Goal: Task Accomplishment & Management: Complete application form

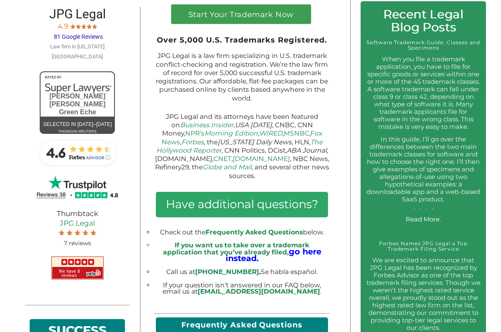
scroll to position [314, 0]
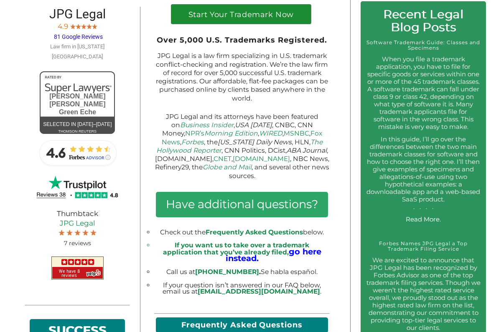
click at [253, 20] on h1 "Start Your Trademark Now" at bounding box center [240, 17] width 129 height 12
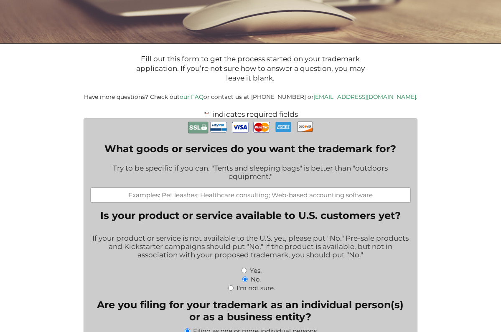
scroll to position [134, 0]
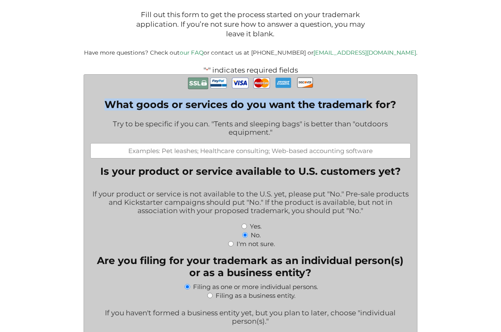
click at [366, 102] on label "What goods or services do you want the trademark for?" at bounding box center [250, 105] width 320 height 12
click at [366, 143] on input "What goods or services do you want the trademark for?" at bounding box center [250, 150] width 320 height 15
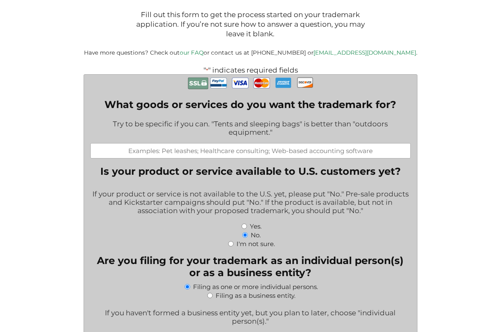
click at [372, 103] on label "What goods or services do you want the trademark for?" at bounding box center [250, 105] width 320 height 12
click at [372, 143] on input "What goods or services do you want the trademark for?" at bounding box center [250, 150] width 320 height 15
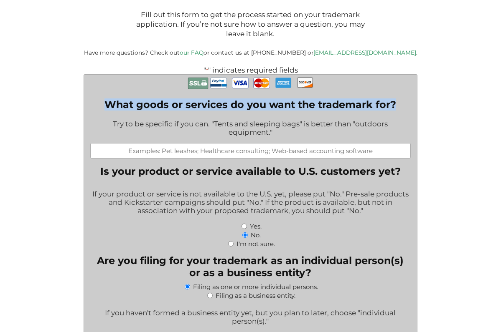
drag, startPoint x: 397, startPoint y: 103, endPoint x: 70, endPoint y: 107, distance: 326.5
copy label "What goods or services do you want the trademark for?"
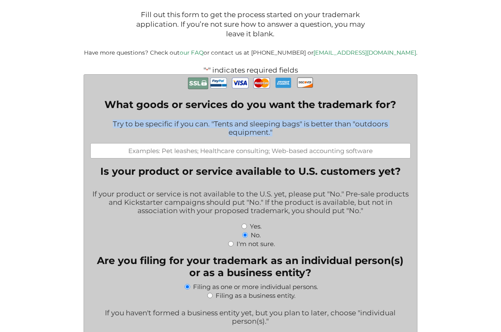
drag, startPoint x: 111, startPoint y: 120, endPoint x: 285, endPoint y: 134, distance: 174.3
click at [285, 134] on div "Try to be specific if you can. "Tents and sleeping bags" is better than "outdoo…" at bounding box center [250, 128] width 320 height 29
copy div "Try to be specific if you can. "Tents and sleeping bags" is better than "outdoo…"
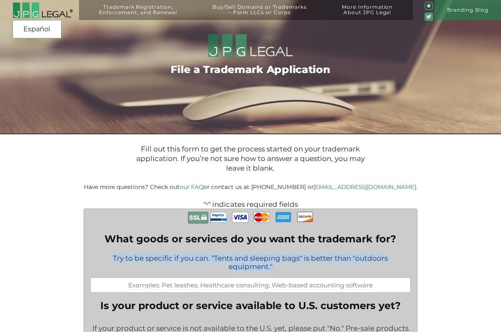
scroll to position [162, 0]
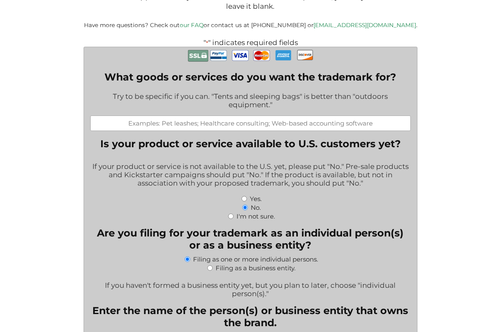
drag, startPoint x: 194, startPoint y: 122, endPoint x: 243, endPoint y: 119, distance: 49.4
click at [243, 120] on input "What goods or services do you want the trademark for?" at bounding box center [250, 123] width 320 height 15
drag, startPoint x: 243, startPoint y: 119, endPoint x: 299, endPoint y: 120, distance: 55.5
click at [299, 120] on input "What goods or services do you want the trademark for?" at bounding box center [250, 123] width 320 height 15
click at [305, 142] on legend "Is your product or service available to U.S. customers yet?" at bounding box center [250, 144] width 300 height 12
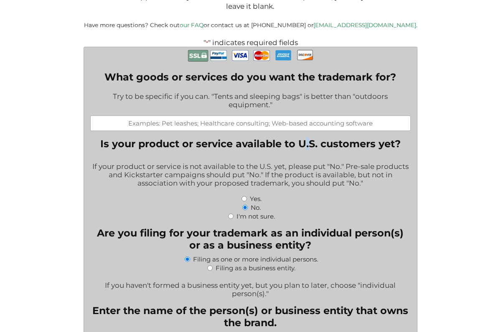
click at [305, 142] on legend "Is your product or service available to U.S. customers yet?" at bounding box center [250, 144] width 300 height 12
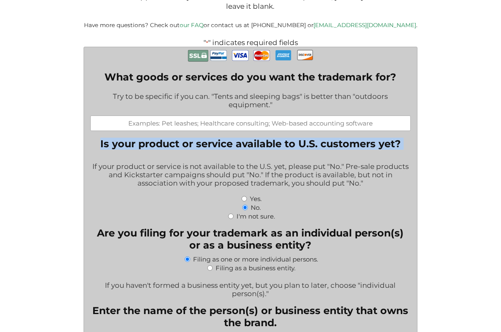
click at [305, 142] on legend "Is your product or service available to U.S. customers yet?" at bounding box center [250, 144] width 300 height 12
copy legend "Is your product or service available to U.S. customers yet?"
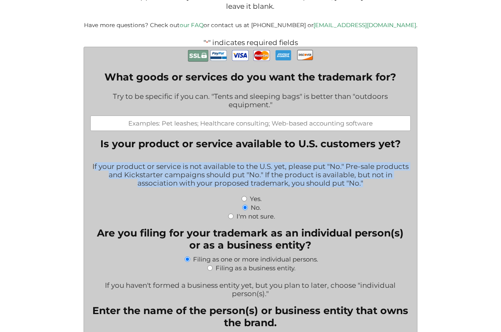
drag, startPoint x: 94, startPoint y: 163, endPoint x: 372, endPoint y: 184, distance: 278.4
click at [372, 184] on div "If your product or service is not available to the U.S. yet, please put "No." P…" at bounding box center [250, 175] width 320 height 37
copy div "f your product or service is not available to the U.S. yet, please put "No." Pr…"
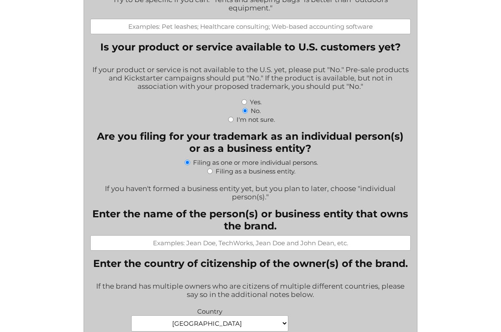
scroll to position [268, 0]
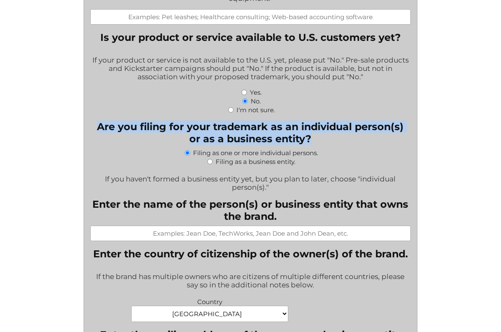
drag, startPoint x: 94, startPoint y: 129, endPoint x: 337, endPoint y: 142, distance: 243.4
click at [337, 142] on legend "Are you filing for your trademark as an individual person(s) or as a business e…" at bounding box center [250, 133] width 320 height 24
copy legend "Are you filing for your trademark as an individual person(s) or as a business e…"
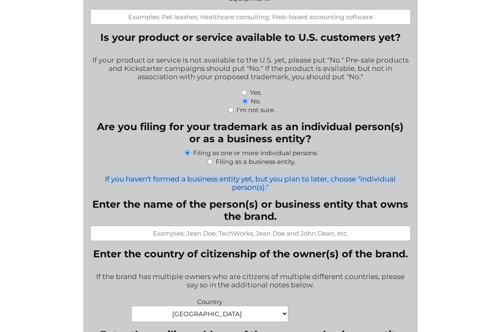
drag, startPoint x: 105, startPoint y: 178, endPoint x: 314, endPoint y: 194, distance: 209.4
copy div "If you haven't formed a business entity yet, but you plan to later, choose "ind…"
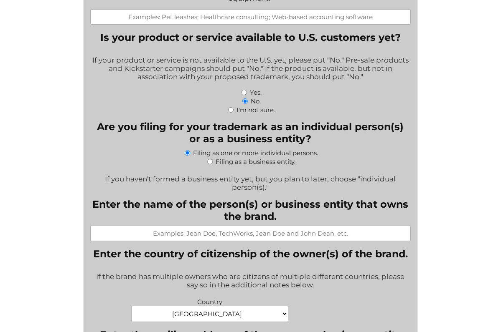
click at [193, 149] on label "Filing as one or more individual persons." at bounding box center [255, 153] width 125 height 8
click at [190, 150] on input "Filing as one or more individual persons." at bounding box center [187, 152] width 5 height 5
drag, startPoint x: 192, startPoint y: 153, endPoint x: 322, endPoint y: 154, distance: 130.7
click at [322, 154] on div "Filing as one or more individual persons." at bounding box center [250, 152] width 320 height 9
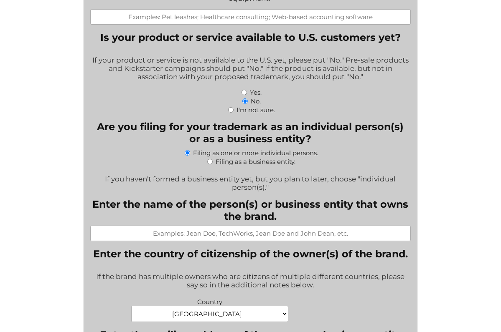
click at [319, 153] on div "Filing as one or more individual persons." at bounding box center [250, 152] width 320 height 9
click at [319, 151] on div "Filing as one or more individual persons." at bounding box center [250, 152] width 320 height 9
click at [317, 154] on div "Filing as one or more individual persons." at bounding box center [250, 152] width 320 height 9
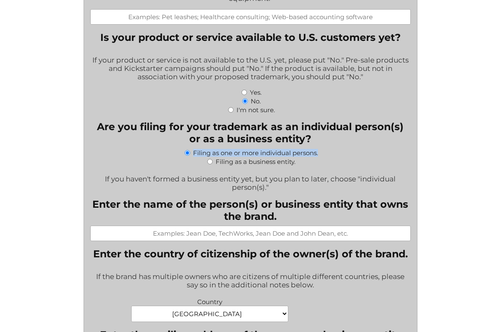
copy div "Filing as one or more individual persons."
click at [295, 161] on div "Filing as a business entity." at bounding box center [250, 161] width 320 height 9
copy div "Filing as a business entity."
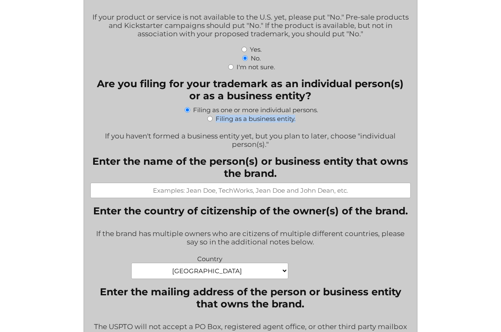
scroll to position [338, 0]
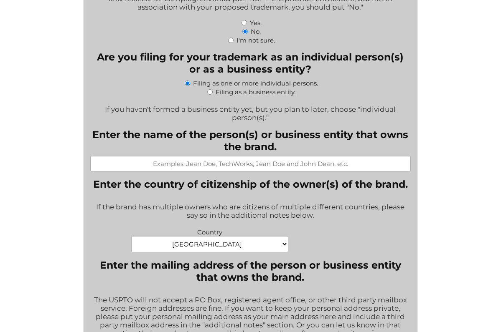
click at [95, 132] on label "Enter the name of the person(s) or business entity that owns the brand." at bounding box center [250, 141] width 320 height 24
click at [95, 156] on input "Enter the name of the person(s) or business entity that owns the brand." at bounding box center [250, 163] width 320 height 15
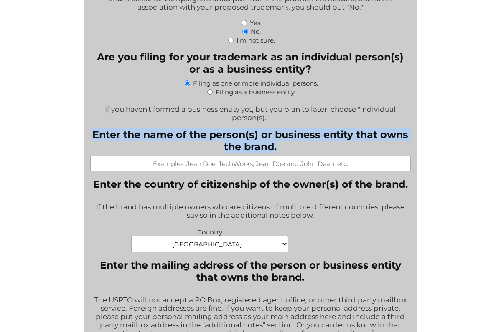
drag, startPoint x: 95, startPoint y: 132, endPoint x: 280, endPoint y: 144, distance: 185.4
click at [280, 144] on label "Enter the name of the person(s) or business entity that owns the brand." at bounding box center [250, 141] width 320 height 24
click at [280, 156] on input "Enter the name of the person(s) or business entity that owns the brand." at bounding box center [250, 163] width 320 height 15
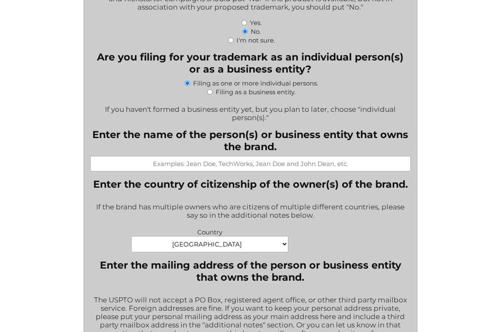
click at [229, 166] on input "Enter the name of the person(s) or business entity that owns the brand." at bounding box center [250, 163] width 320 height 15
click at [103, 183] on legend "Enter the country of citizenship of the owner(s) of the brand." at bounding box center [250, 184] width 314 height 12
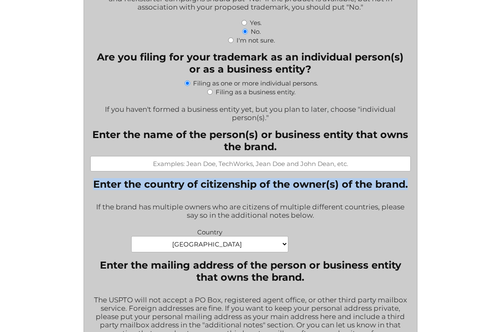
drag, startPoint x: 94, startPoint y: 183, endPoint x: 409, endPoint y: 185, distance: 315.2
click at [409, 185] on fieldset "Enter the country of citizenship of the owner(s) of the brand. If the brand has…" at bounding box center [250, 215] width 320 height 74
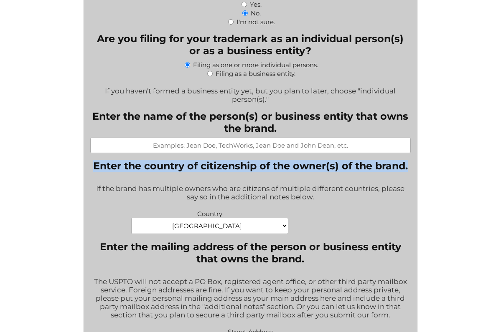
scroll to position [356, 0]
copy legend "Enter the country of citizenship of the owner(s) of the brand."
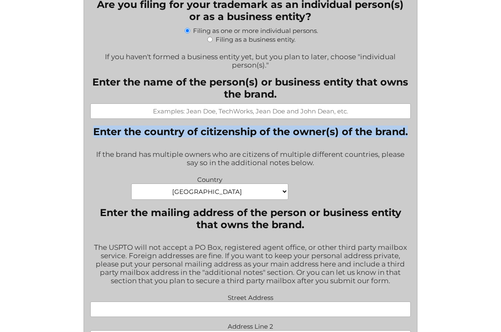
scroll to position [391, 0]
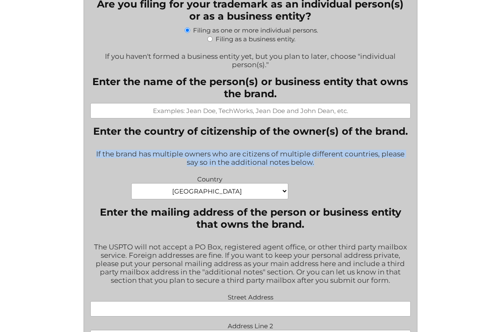
drag, startPoint x: 95, startPoint y: 152, endPoint x: 337, endPoint y: 162, distance: 242.4
click at [337, 162] on div "If the brand has multiple owners who are citizens of multiple different countri…" at bounding box center [250, 158] width 320 height 29
copy div "If the brand has multiple owners who are citizens of multiple different countri…"
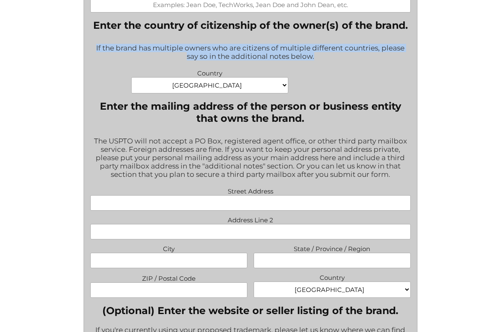
scroll to position [497, 0]
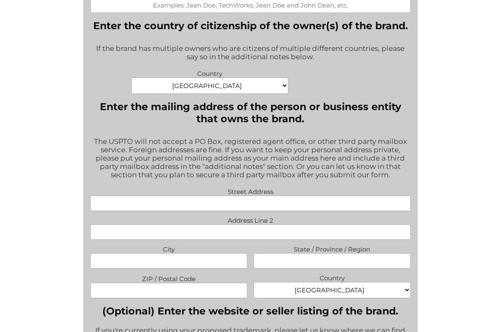
click at [169, 110] on legend "Enter the mailing address of the person or business entity that owns the brand." at bounding box center [250, 113] width 320 height 24
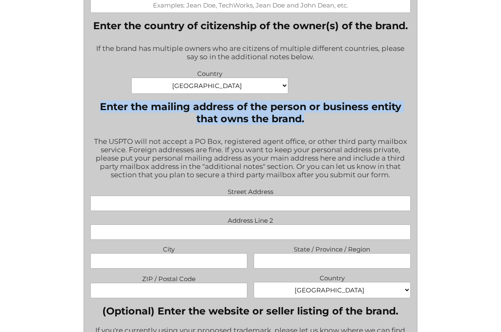
copy legend "Enter the mailing address of the person or business entity that owns the brand."
drag, startPoint x: 100, startPoint y: 98, endPoint x: 324, endPoint y: 114, distance: 224.8
click at [324, 114] on legend "Enter the mailing address of the person or business entity that owns the brand." at bounding box center [250, 113] width 320 height 24
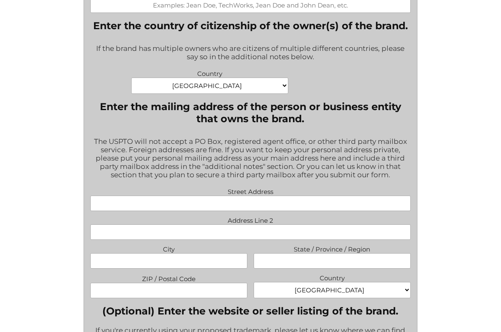
click at [96, 132] on div "The USPTO will not accept a PO Box, registered agent office, or other third par…" at bounding box center [250, 159] width 320 height 54
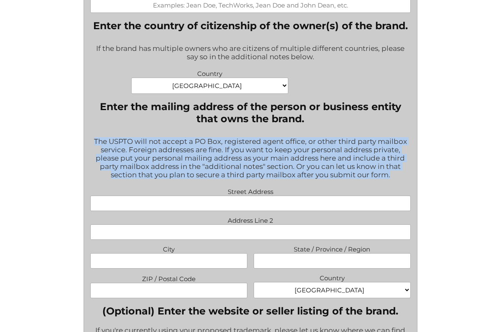
drag, startPoint x: 92, startPoint y: 132, endPoint x: 397, endPoint y: 170, distance: 307.6
click at [397, 170] on div "The USPTO will not accept a PO Box, registered agent office, or other third par…" at bounding box center [250, 159] width 320 height 54
copy div "The USPTO will not accept a PO Box, registered agent office, or other third par…"
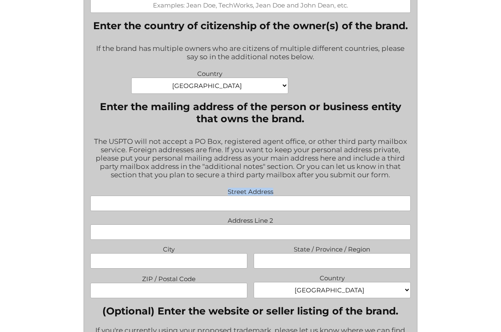
drag, startPoint x: 227, startPoint y: 185, endPoint x: 280, endPoint y: 187, distance: 53.1
click at [280, 187] on label "Street Address" at bounding box center [250, 191] width 320 height 10
click at [280, 196] on input "Street Address" at bounding box center [250, 203] width 320 height 15
click at [235, 186] on label "Street Address" at bounding box center [250, 191] width 320 height 10
click at [235, 196] on input "Street Address" at bounding box center [250, 203] width 320 height 15
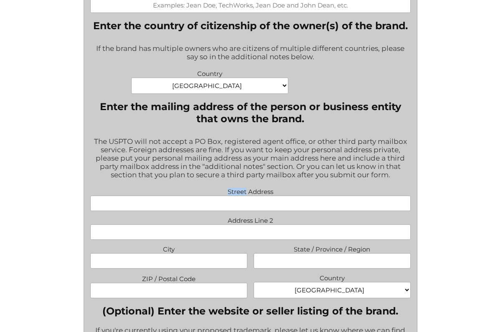
click at [234, 186] on label "Street Address" at bounding box center [250, 191] width 320 height 10
click at [234, 196] on input "Street Address" at bounding box center [250, 203] width 320 height 15
click at [234, 186] on label "Street Address" at bounding box center [250, 191] width 320 height 10
click at [234, 196] on input "Street Address" at bounding box center [250, 203] width 320 height 15
click at [234, 186] on label "Street Address" at bounding box center [250, 191] width 320 height 10
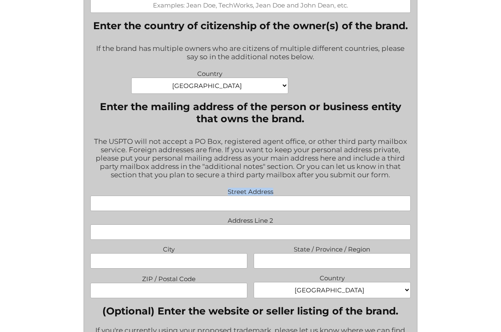
click at [234, 196] on input "Street Address" at bounding box center [250, 203] width 320 height 15
click at [234, 186] on label "Street Address" at bounding box center [250, 191] width 320 height 10
click at [234, 196] on input "Street Address" at bounding box center [250, 203] width 320 height 15
click at [217, 186] on label "Street Address" at bounding box center [250, 191] width 320 height 10
click at [217, 196] on input "Street Address" at bounding box center [250, 203] width 320 height 15
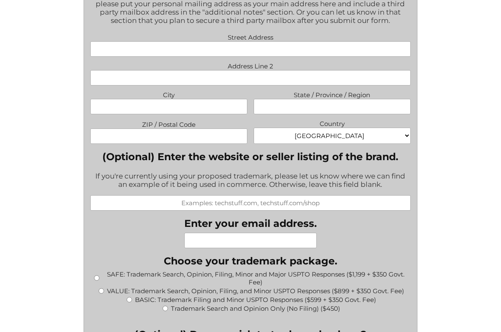
scroll to position [656, 0]
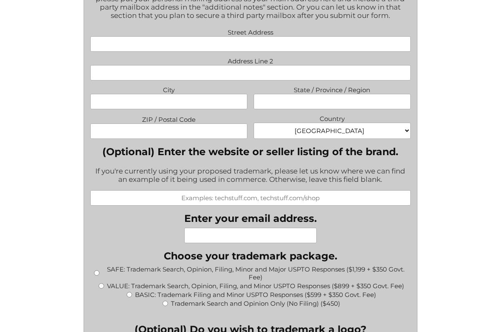
click at [219, 150] on div "(Optional) Enter the website or seller listing of the brand. If you're currentl…" at bounding box center [250, 176] width 320 height 60
click at [221, 146] on label "(Optional) Enter the website or seller listing of the brand." at bounding box center [250, 152] width 320 height 12
click at [221, 190] on input "(Optional) Enter the website or seller listing of the brand." at bounding box center [250, 197] width 320 height 15
click at [221, 146] on label "(Optional) Enter the website or seller listing of the brand." at bounding box center [250, 152] width 320 height 12
click at [221, 190] on input "(Optional) Enter the website or seller listing of the brand." at bounding box center [250, 197] width 320 height 15
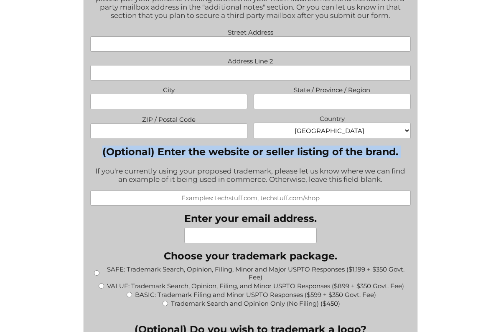
click at [221, 146] on label "(Optional) Enter the website or seller listing of the brand." at bounding box center [250, 152] width 320 height 12
click at [221, 190] on input "(Optional) Enter the website or seller listing of the brand." at bounding box center [250, 197] width 320 height 15
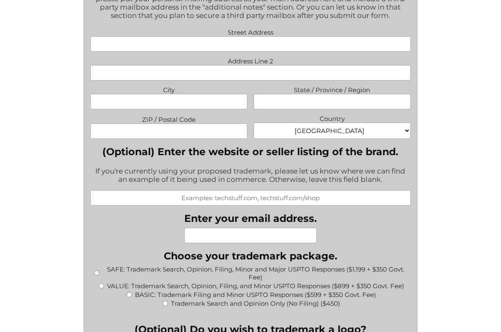
click at [221, 146] on label "(Optional) Enter the website or seller listing of the brand." at bounding box center [250, 152] width 320 height 12
click at [221, 190] on input "(Optional) Enter the website or seller listing of the brand." at bounding box center [250, 197] width 320 height 15
click at [221, 146] on label "(Optional) Enter the website or seller listing of the brand." at bounding box center [250, 152] width 320 height 12
click at [221, 190] on input "(Optional) Enter the website or seller listing of the brand." at bounding box center [250, 197] width 320 height 15
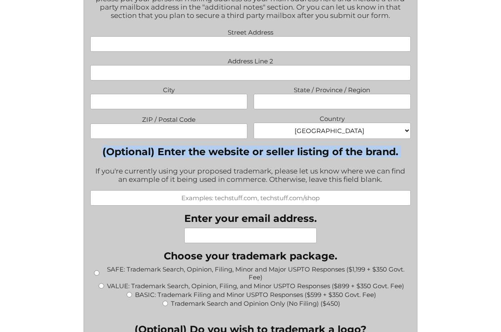
click at [221, 146] on label "(Optional) Enter the website or seller listing of the brand." at bounding box center [250, 152] width 320 height 12
click at [221, 190] on input "(Optional) Enter the website or seller listing of the brand." at bounding box center [250, 197] width 320 height 15
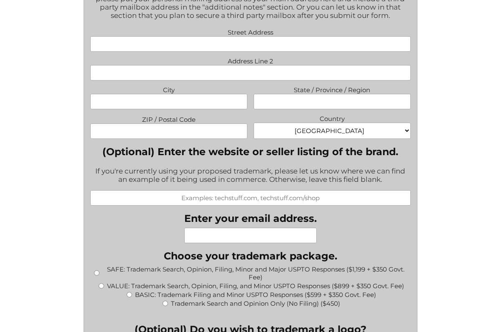
click at [277, 146] on label "(Optional) Enter the website or seller listing of the brand." at bounding box center [250, 152] width 320 height 12
click at [277, 190] on input "(Optional) Enter the website or seller listing of the brand." at bounding box center [250, 197] width 320 height 15
click at [277, 146] on label "(Optional) Enter the website or seller listing of the brand." at bounding box center [250, 152] width 320 height 12
click at [277, 190] on input "(Optional) Enter the website or seller listing of the brand." at bounding box center [250, 197] width 320 height 15
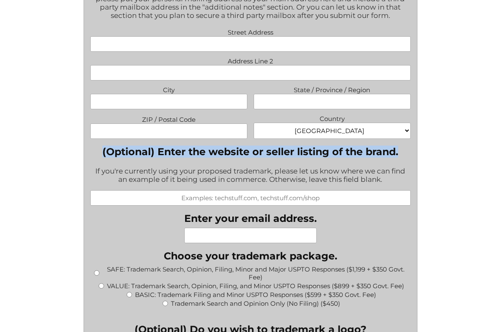
drag, startPoint x: 102, startPoint y: 144, endPoint x: 408, endPoint y: 144, distance: 306.1
click at [408, 146] on label "(Optional) Enter the website or seller listing of the brand." at bounding box center [250, 152] width 320 height 12
click at [408, 190] on input "(Optional) Enter the website or seller listing of the brand." at bounding box center [250, 197] width 320 height 15
drag, startPoint x: 397, startPoint y: 144, endPoint x: 89, endPoint y: 141, distance: 308.2
click at [89, 141] on form "What goods or services do you want the trademark for? Try to be specific if you…" at bounding box center [251, 296] width 334 height 1488
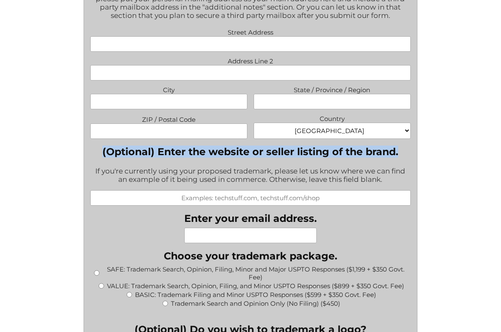
copy label "(Optional) Enter the website or seller listing of the brand."
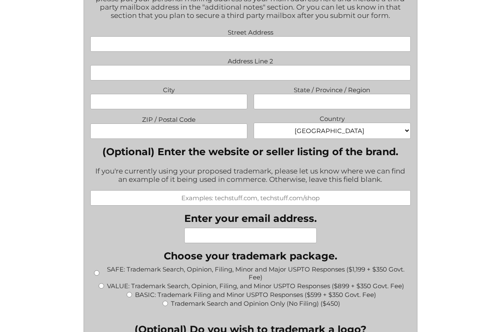
click at [165, 177] on div "If you're currently using your proposed trademark, please let us know where we …" at bounding box center [250, 176] width 320 height 29
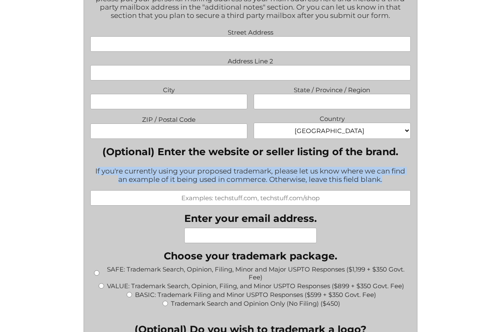
drag, startPoint x: 96, startPoint y: 162, endPoint x: 387, endPoint y: 178, distance: 291.9
click at [387, 178] on div "If you're currently using your proposed trademark, please let us know where we …" at bounding box center [250, 176] width 320 height 29
click at [101, 162] on div "If you're currently using your proposed trademark, please let us know where we …" at bounding box center [250, 176] width 320 height 29
drag, startPoint x: 94, startPoint y: 160, endPoint x: 390, endPoint y: 177, distance: 296.5
click at [390, 177] on div "If you're currently using your proposed trademark, please let us know where we …" at bounding box center [250, 176] width 320 height 29
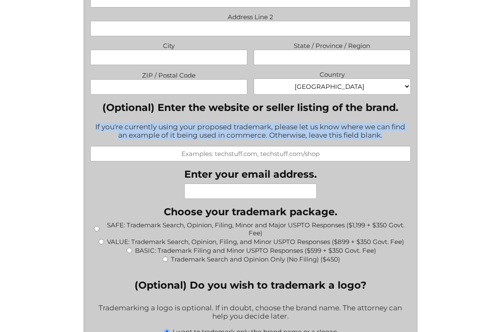
scroll to position [708, 0]
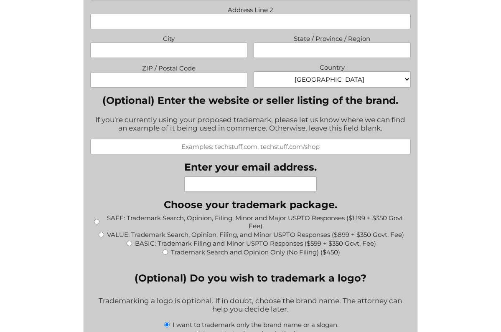
click at [268, 214] on label "SAFE: Trademark Search, Opinion, Filing, Minor and Major USPTO Responses ($1,19…" at bounding box center [255, 222] width 307 height 16
click at [99, 219] on input "SAFE: Trademark Search, Opinion, Filing, Minor and Major USPTO Responses ($1,19…" at bounding box center [96, 221] width 5 height 5
radio input "true"
type input "$1,549.00"
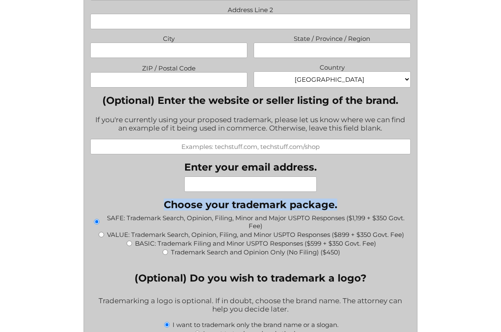
drag, startPoint x: 166, startPoint y: 195, endPoint x: 423, endPoint y: 195, distance: 256.8
click at [423, 195] on div "" * " indicates required fields What goods or services do you want the trademar…" at bounding box center [250, 290] width 370 height 1594
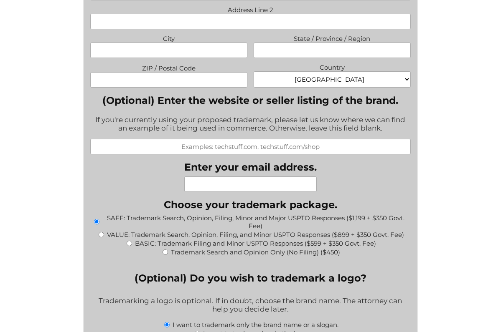
click at [172, 248] on label "Trademark Search and Opinion Only (No Filing) ($450)" at bounding box center [255, 252] width 169 height 8
click at [168, 250] on input "Trademark Search and Opinion Only (No Filing) ($450)" at bounding box center [164, 252] width 5 height 5
radio input "true"
type input "$450.00"
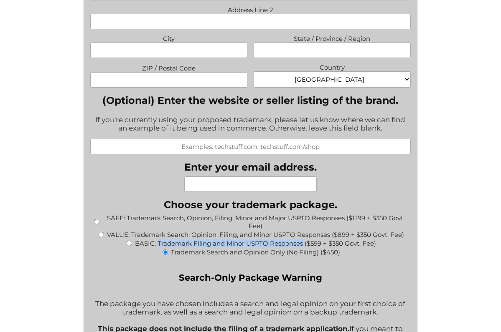
drag, startPoint x: 301, startPoint y: 235, endPoint x: 157, endPoint y: 237, distance: 144.1
click at [157, 240] on label "BASIC: Trademark Filing and Minor USPTO Responses ($599 + $350 Govt. Fee)" at bounding box center [255, 244] width 241 height 8
click at [132, 241] on input "BASIC: Trademark Filing and Minor USPTO Responses ($599 + $350 Govt. Fee)" at bounding box center [129, 243] width 5 height 5
radio input "true"
type input "$949.00"
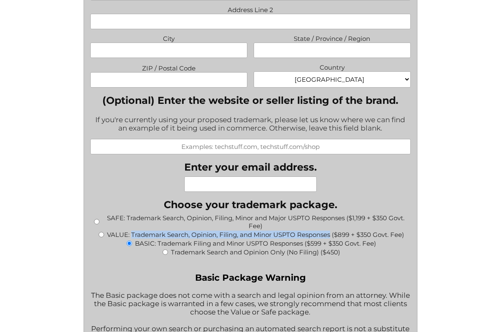
drag, startPoint x: 330, startPoint y: 225, endPoint x: 131, endPoint y: 227, distance: 199.6
click at [131, 231] on label "VALUE: Trademark Search, Opinion, Filing, and Minor USPTO Responses ($899 + $35…" at bounding box center [255, 235] width 297 height 8
click at [104, 232] on input "VALUE: Trademark Search, Opinion, Filing, and Minor USPTO Responses ($899 + $35…" at bounding box center [101, 234] width 5 height 5
radio input "true"
type input "$1,249.00"
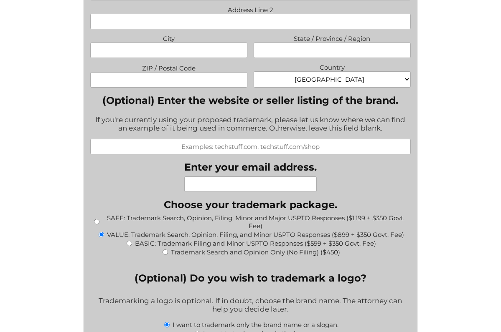
click at [190, 239] on div "BASIC: Trademark Filing and Minor USPTO Responses ($599 + $350 Govt. Fee)" at bounding box center [250, 243] width 320 height 9
drag, startPoint x: 127, startPoint y: 209, endPoint x: 343, endPoint y: 212, distance: 215.5
click at [343, 214] on label "SAFE: Trademark Search, Opinion, Filing, Minor and Major USPTO Responses ($1,19…" at bounding box center [255, 222] width 307 height 16
click at [99, 219] on input "SAFE: Trademark Search, Opinion, Filing, Minor and Major USPTO Responses ($1,19…" at bounding box center [96, 221] width 5 height 5
radio input "true"
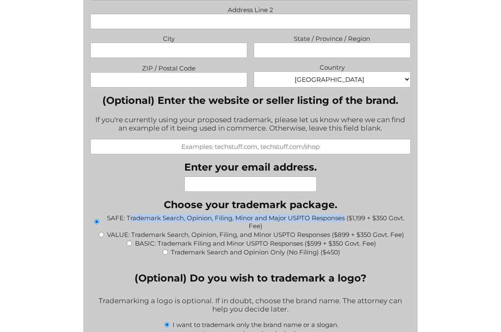
type input "$1,549.00"
click at [343, 214] on label "SAFE: Trademark Search, Opinion, Filing, Minor and Major USPTO Responses ($1,19…" at bounding box center [255, 222] width 307 height 16
click at [99, 219] on input "SAFE: Trademark Search, Opinion, Filing, Minor and Major USPTO Responses ($1,19…" at bounding box center [96, 221] width 5 height 5
drag, startPoint x: 343, startPoint y: 212, endPoint x: 124, endPoint y: 212, distance: 218.8
click at [124, 214] on label "SAFE: Trademark Search, Opinion, Filing, Minor and Major USPTO Responses ($1,19…" at bounding box center [255, 222] width 307 height 16
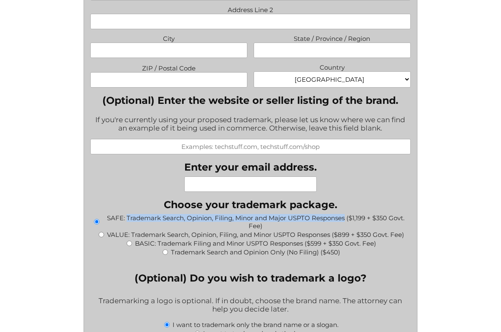
click at [99, 219] on input "SAFE: Trademark Search, Opinion, Filing, Minor and Major USPTO Responses ($1,19…" at bounding box center [96, 221] width 5 height 5
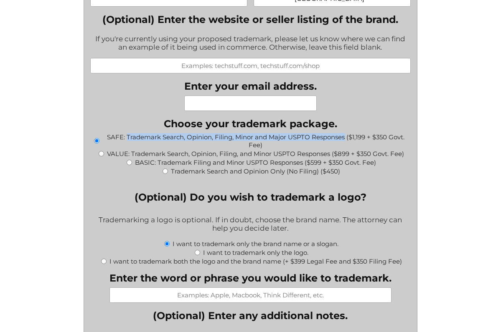
scroll to position [788, 0]
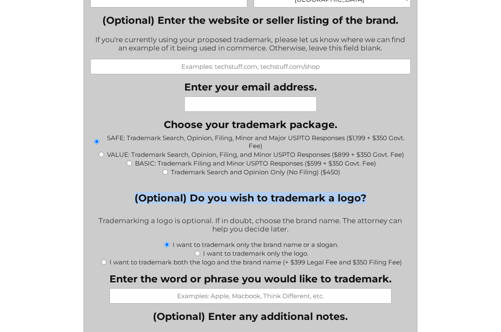
drag, startPoint x: 129, startPoint y: 187, endPoint x: 373, endPoint y: 194, distance: 243.9
click at [373, 194] on fieldset "(Optional) Do you wish to trademark a logo? Trademarking a logo is optional. If…" at bounding box center [250, 229] width 320 height 74
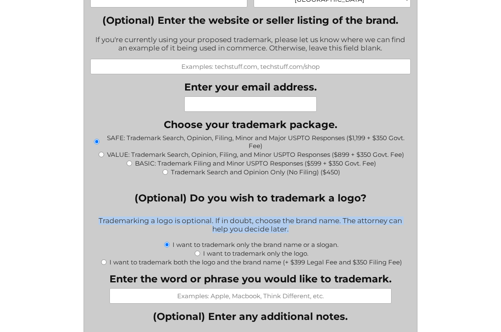
drag, startPoint x: 97, startPoint y: 212, endPoint x: 315, endPoint y: 228, distance: 218.6
click at [315, 228] on div "Trademarking a logo is optional. If in doubt, choose the brand name. The attorn…" at bounding box center [250, 225] width 320 height 29
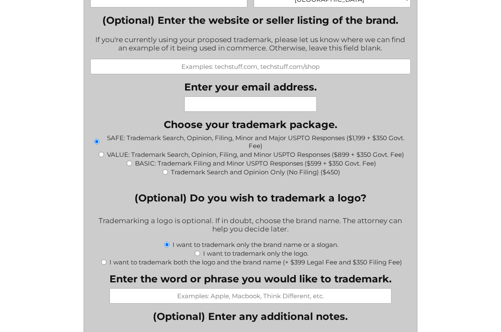
click at [251, 192] on legend "(Optional) Do you wish to trademark a logo?" at bounding box center [250, 198] width 232 height 12
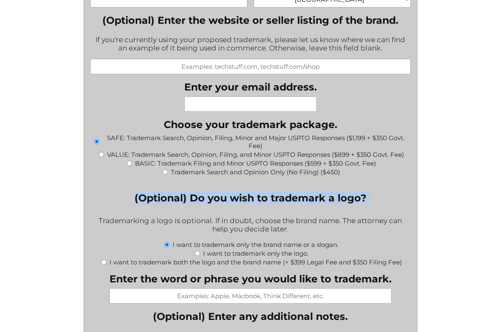
click at [251, 192] on legend "(Optional) Do you wish to trademark a logo?" at bounding box center [250, 198] width 232 height 12
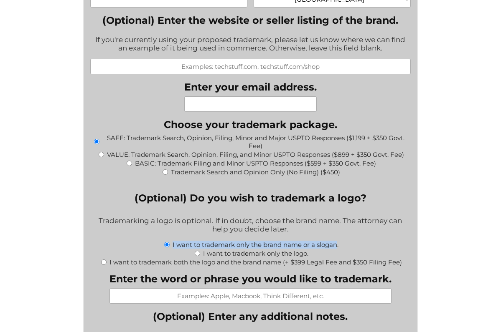
drag, startPoint x: 172, startPoint y: 236, endPoint x: 337, endPoint y: 237, distance: 165.3
click at [337, 241] on label "I want to trademark only the brand name or a slogan." at bounding box center [255, 245] width 166 height 8
click at [170, 242] on input "I want to trademark only the brand name or a slogan." at bounding box center [166, 244] width 5 height 5
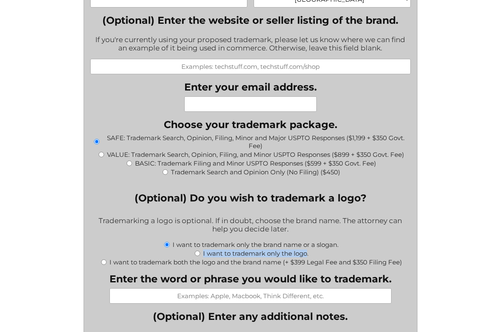
drag, startPoint x: 202, startPoint y: 244, endPoint x: 306, endPoint y: 247, distance: 104.0
click at [306, 250] on label "I want to trademark only the logo." at bounding box center [255, 254] width 105 height 8
click at [200, 251] on input "I want to trademark only the logo." at bounding box center [197, 253] width 5 height 5
radio input "true"
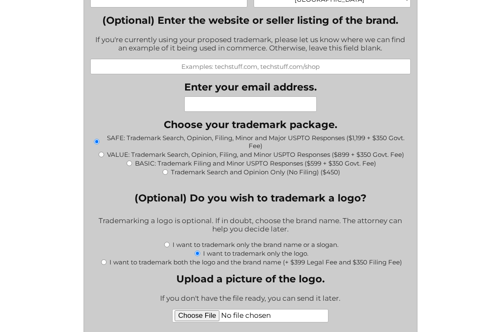
click at [314, 249] on div "I want to trademark only the logo." at bounding box center [250, 253] width 320 height 9
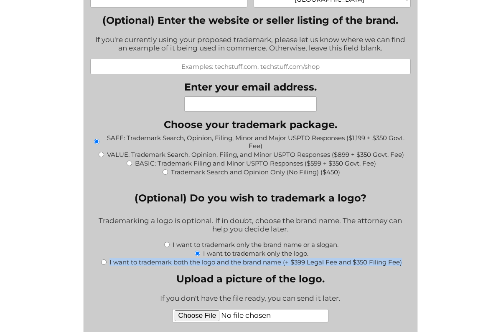
drag, startPoint x: 403, startPoint y: 254, endPoint x: 403, endPoint y: 258, distance: 4.2
click at [403, 258] on div "What goods or services do you want the trademark for? Try to be specific if you…" at bounding box center [250, 217] width 320 height 1593
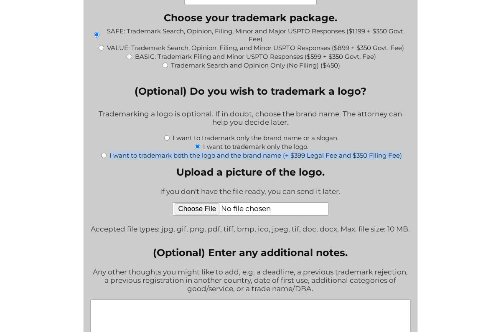
scroll to position [902, 0]
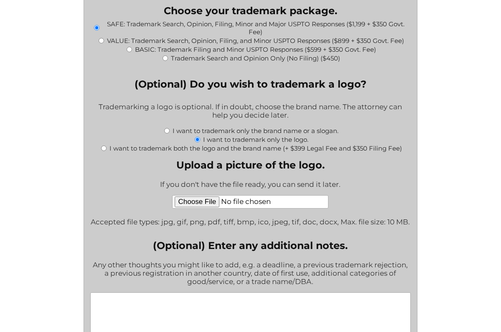
click at [232, 159] on label "Upload a picture of the logo." at bounding box center [250, 165] width 319 height 12
click at [232, 195] on input "Upload a picture of the logo." at bounding box center [250, 201] width 156 height 13
drag, startPoint x: 326, startPoint y: 159, endPoint x: 169, endPoint y: 159, distance: 157.0
click at [169, 159] on label "Upload a picture of the logo." at bounding box center [250, 165] width 319 height 12
click at [172, 195] on input "Upload a picture of the logo." at bounding box center [250, 201] width 156 height 13
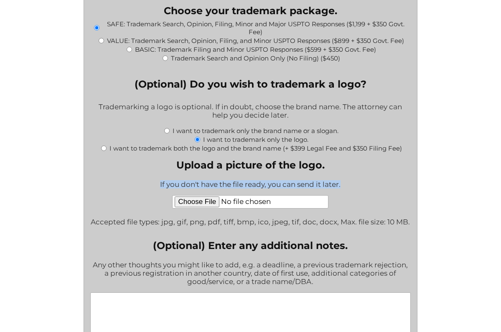
drag, startPoint x: 158, startPoint y: 176, endPoint x: 348, endPoint y: 176, distance: 189.6
click at [348, 176] on div "If you don't have the file ready, you can send it later." at bounding box center [250, 185] width 319 height 20
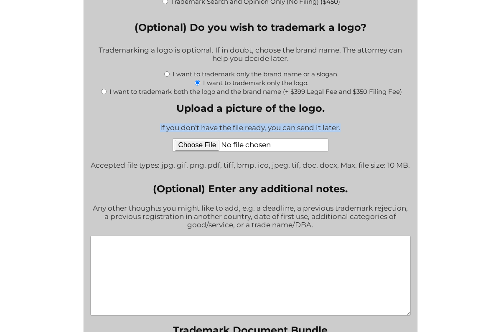
scroll to position [960, 0]
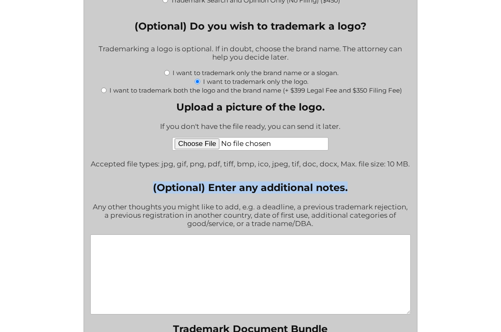
drag, startPoint x: 147, startPoint y: 180, endPoint x: 354, endPoint y: 184, distance: 206.3
click at [354, 184] on label "(Optional) Enter any additional notes." at bounding box center [250, 188] width 320 height 12
click at [354, 235] on textarea "(Optional) Enter any additional notes." at bounding box center [250, 275] width 320 height 80
drag, startPoint x: 349, startPoint y: 180, endPoint x: 154, endPoint y: 178, distance: 195.4
click at [154, 182] on label "(Optional) Enter any additional notes." at bounding box center [250, 188] width 320 height 12
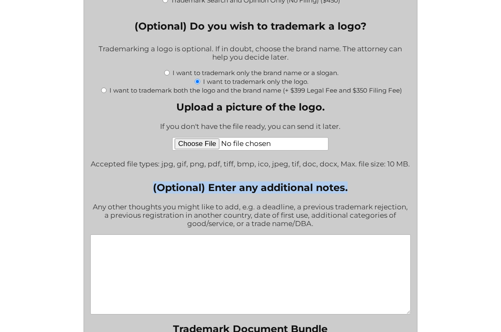
click at [154, 235] on textarea "(Optional) Enter any additional notes." at bounding box center [250, 275] width 320 height 80
drag, startPoint x: 154, startPoint y: 178, endPoint x: 348, endPoint y: 176, distance: 193.7
click at [348, 182] on label "(Optional) Enter any additional notes." at bounding box center [250, 188] width 320 height 12
click at [348, 235] on textarea "(Optional) Enter any additional notes." at bounding box center [250, 275] width 320 height 80
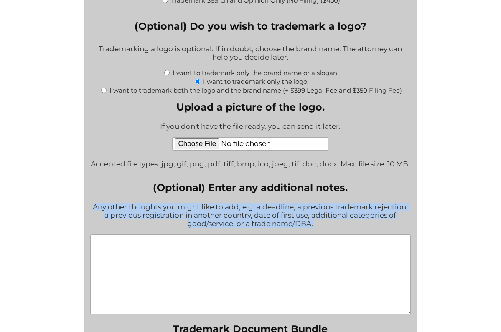
drag, startPoint x: 94, startPoint y: 197, endPoint x: 330, endPoint y: 215, distance: 237.0
click at [330, 215] on div "Any other thoughts you might like to add, e.g. a deadline, a previous trademark…" at bounding box center [250, 215] width 320 height 37
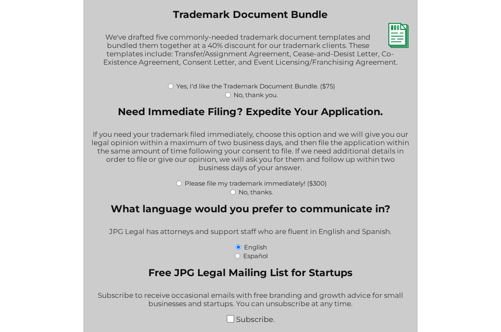
scroll to position [1274, 0]
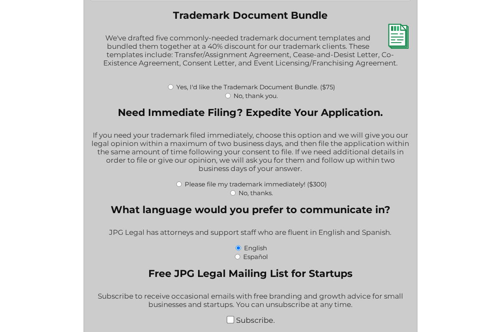
click at [134, 108] on legend "Need Immediate Filing? Expedite Your Application." at bounding box center [250, 112] width 265 height 12
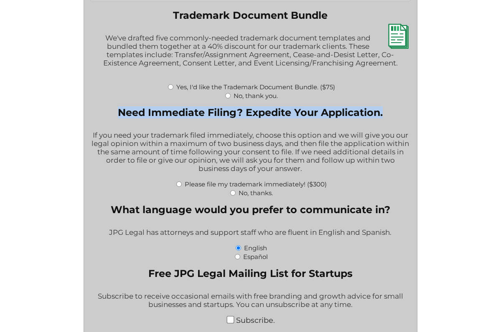
drag, startPoint x: 118, startPoint y: 104, endPoint x: 390, endPoint y: 104, distance: 272.2
click at [390, 106] on fieldset "Need Immediate Filing? Expedite Your Application. If you need your trademark fi…" at bounding box center [250, 151] width 320 height 91
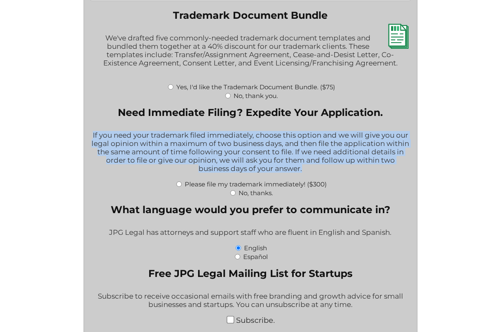
drag, startPoint x: 92, startPoint y: 125, endPoint x: 312, endPoint y: 162, distance: 223.0
click at [312, 162] on div "If you need your trademark filed immediately, choose this option and we will gi…" at bounding box center [250, 153] width 320 height 54
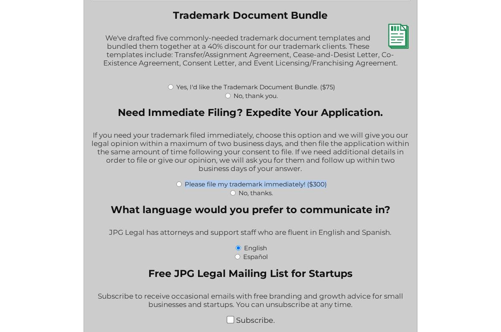
drag, startPoint x: 333, startPoint y: 177, endPoint x: 325, endPoint y: 177, distance: 7.9
click at [325, 180] on div "Please file my trademark immediately! ($300)" at bounding box center [250, 184] width 320 height 9
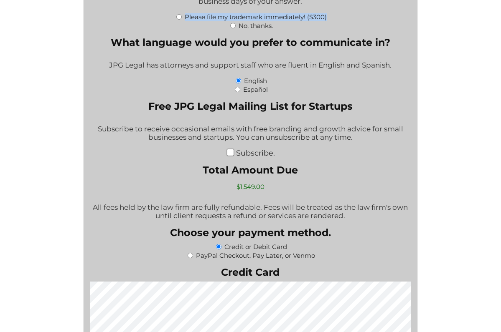
scroll to position [1484, 0]
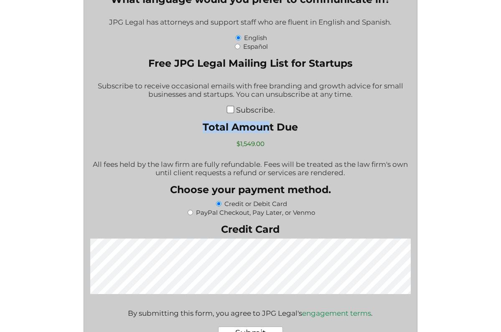
drag, startPoint x: 203, startPoint y: 119, endPoint x: 268, endPoint y: 122, distance: 65.2
click at [268, 122] on label "Total Amount Due" at bounding box center [250, 127] width 320 height 12
click at [268, 137] on input "$1,549.00" at bounding box center [250, 144] width 82 height 15
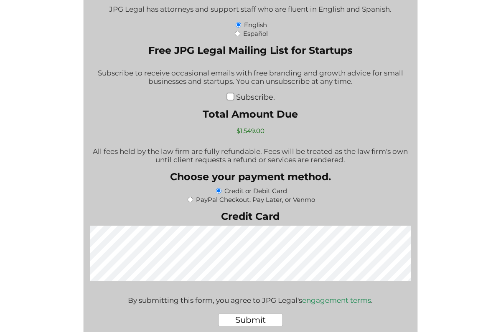
scroll to position [1491, 0]
